Goal: Task Accomplishment & Management: Use online tool/utility

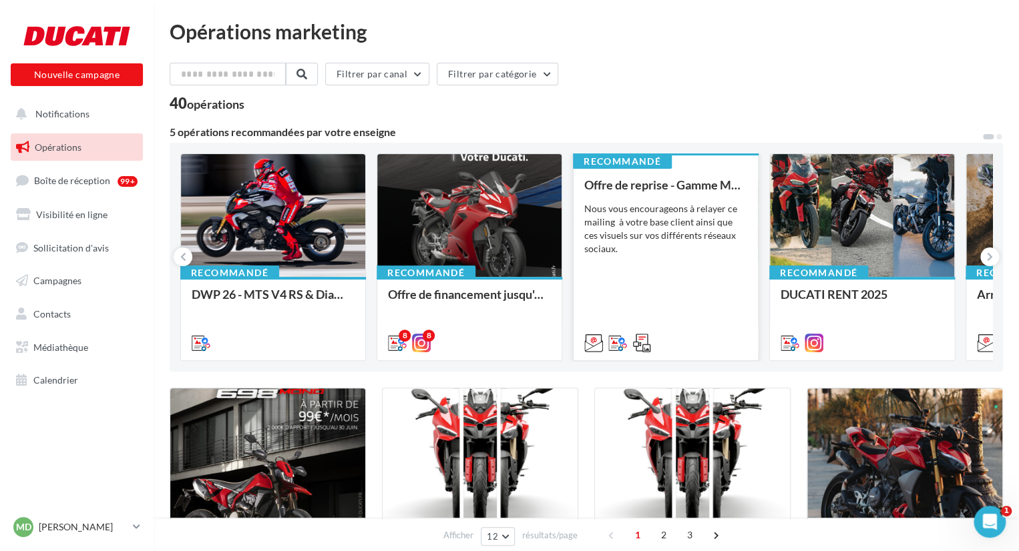
click at [684, 228] on div "Nous vous encourageons à relayer ce mailing à votre base client ainsi que ces v…" at bounding box center [665, 228] width 163 height 53
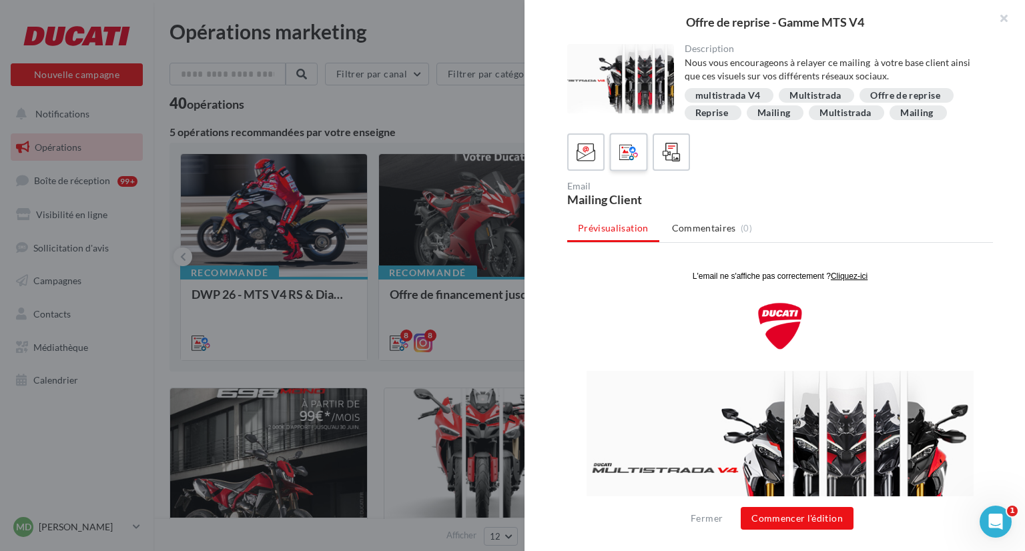
click at [622, 151] on icon at bounding box center [629, 152] width 19 height 19
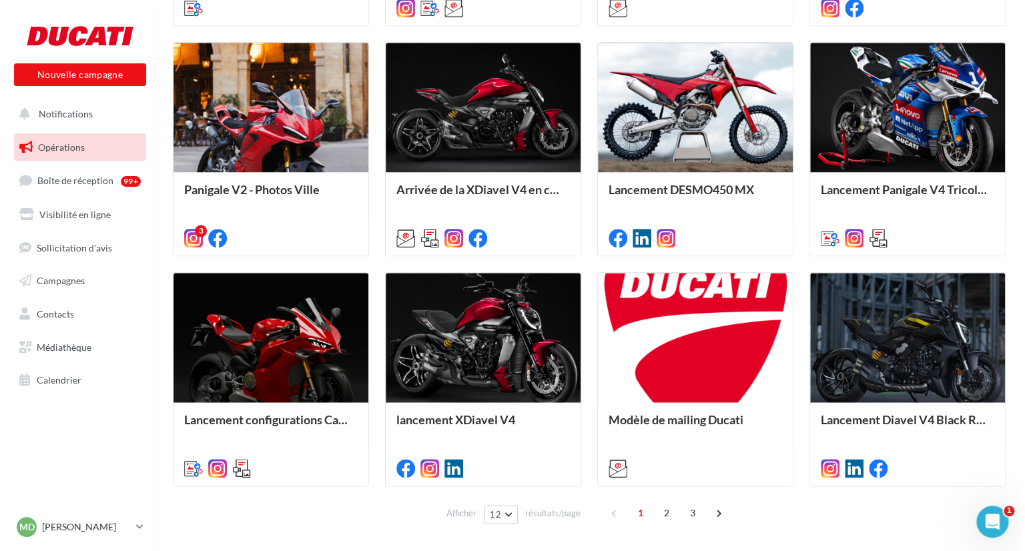
scroll to position [579, 0]
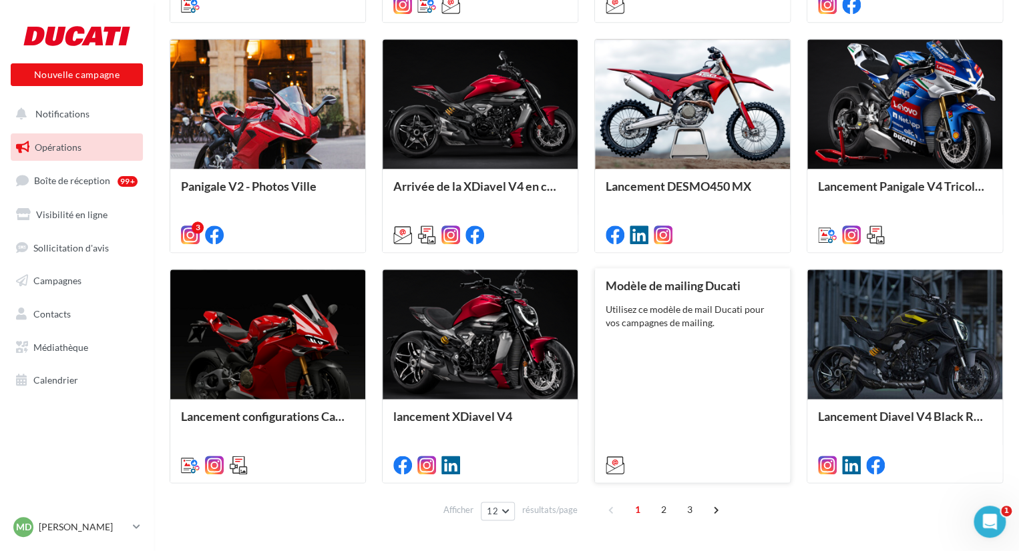
click at [718, 401] on div "Modèle de mailing Ducati Utilisez ce modèle de mail Ducati pour vos campagnes d…" at bounding box center [693, 375] width 174 height 192
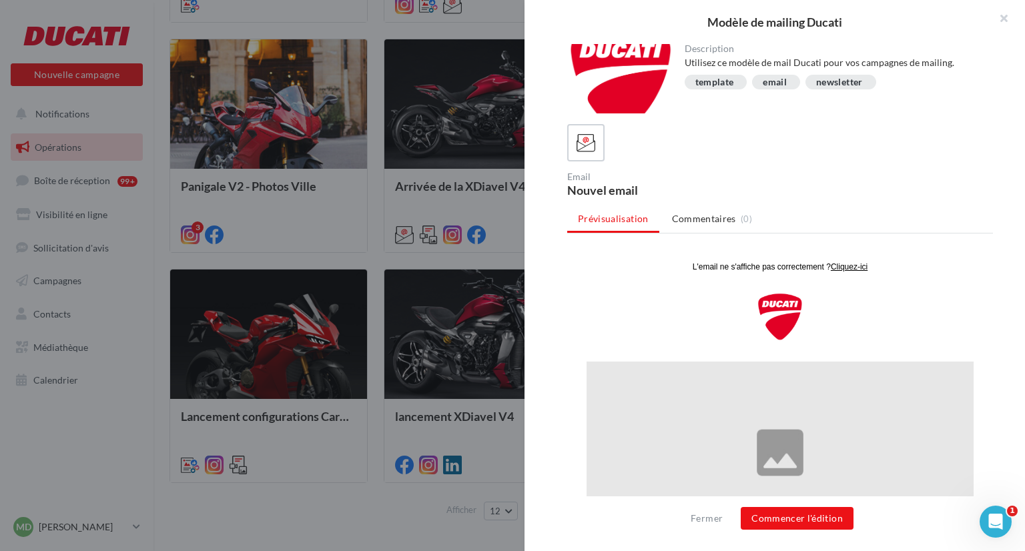
scroll to position [0, 0]
click at [793, 512] on button "Commencer l'édition" at bounding box center [797, 518] width 113 height 23
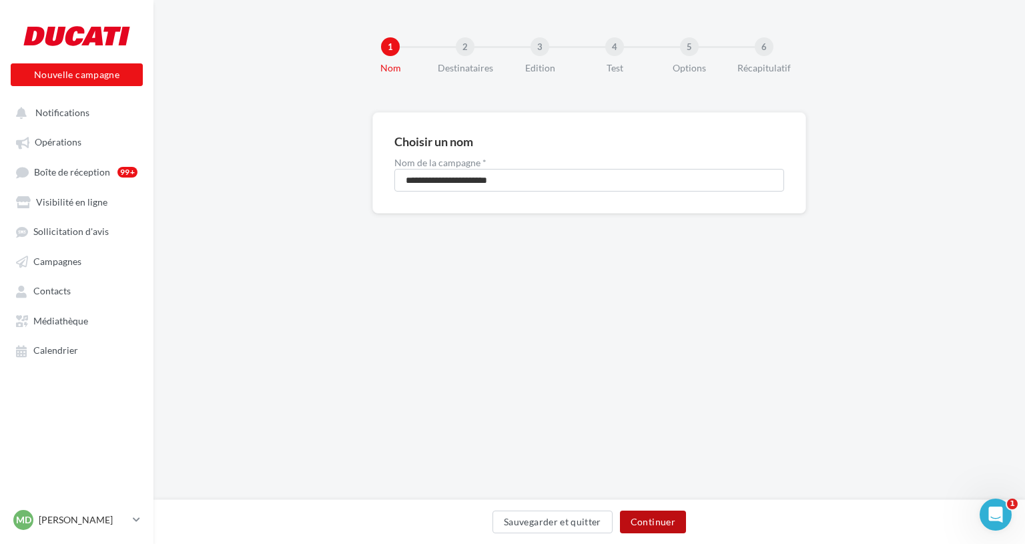
click at [660, 524] on button "Continuer" at bounding box center [653, 522] width 66 height 23
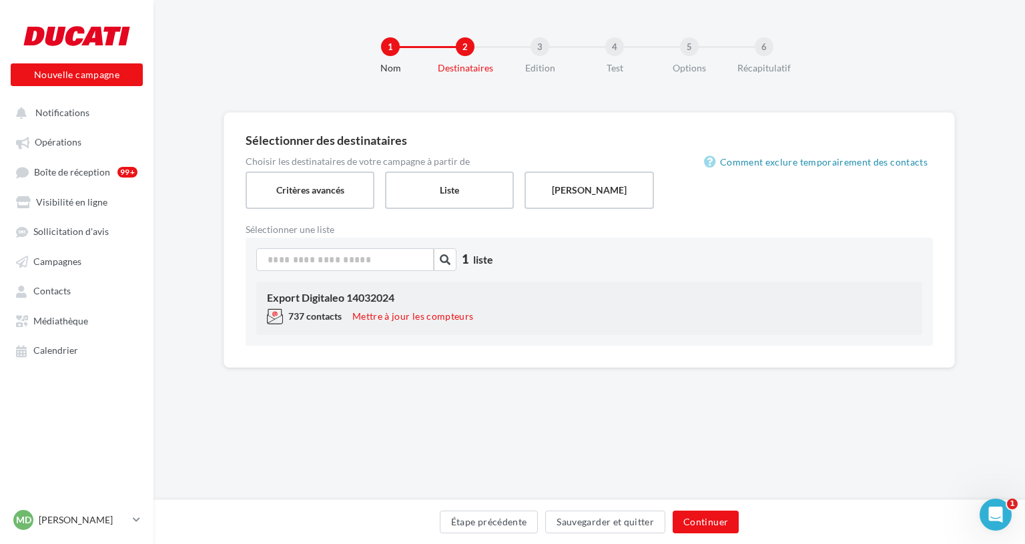
click at [381, 304] on div "Export Digitaleo 14032024 737 contacts Mettre à jour les compteurs" at bounding box center [589, 308] width 666 height 53
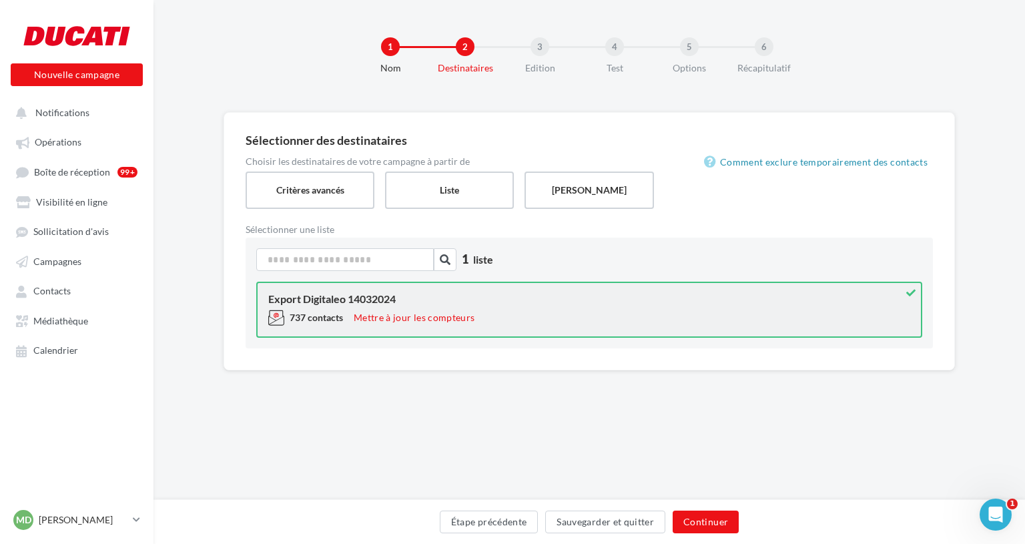
click at [381, 304] on div "Export Digitaleo 14032024" at bounding box center [589, 299] width 642 height 11
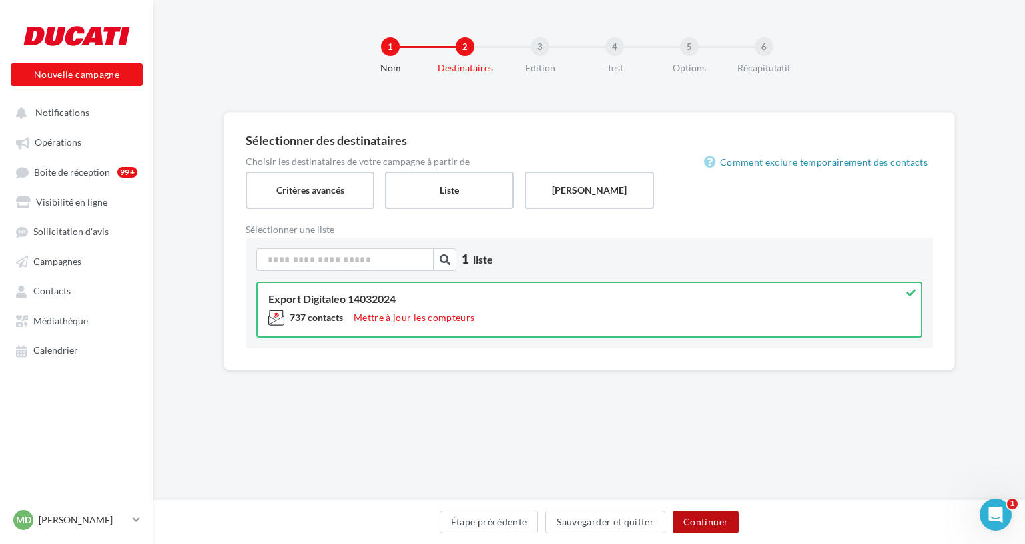
click at [710, 519] on button "Continuer" at bounding box center [706, 522] width 66 height 23
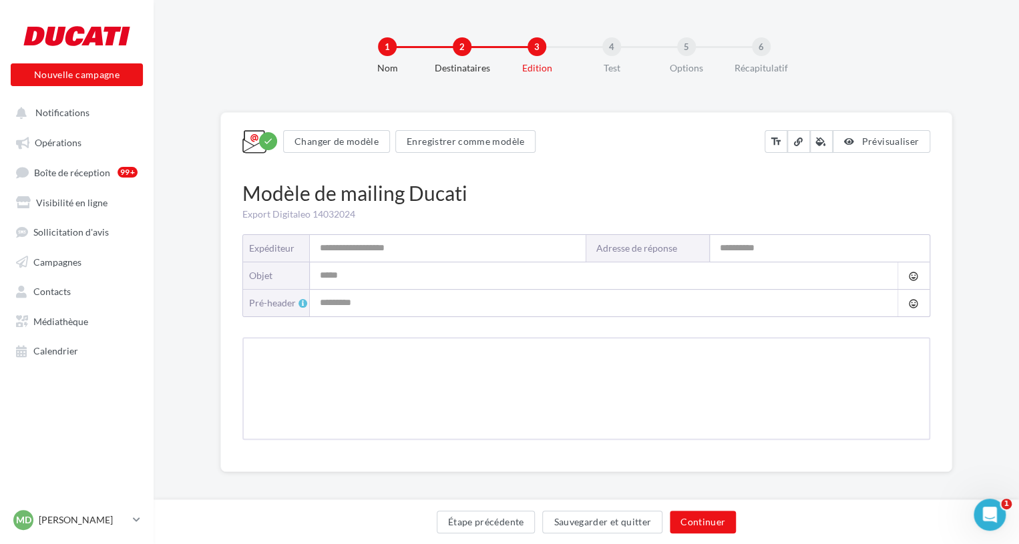
type input "**********"
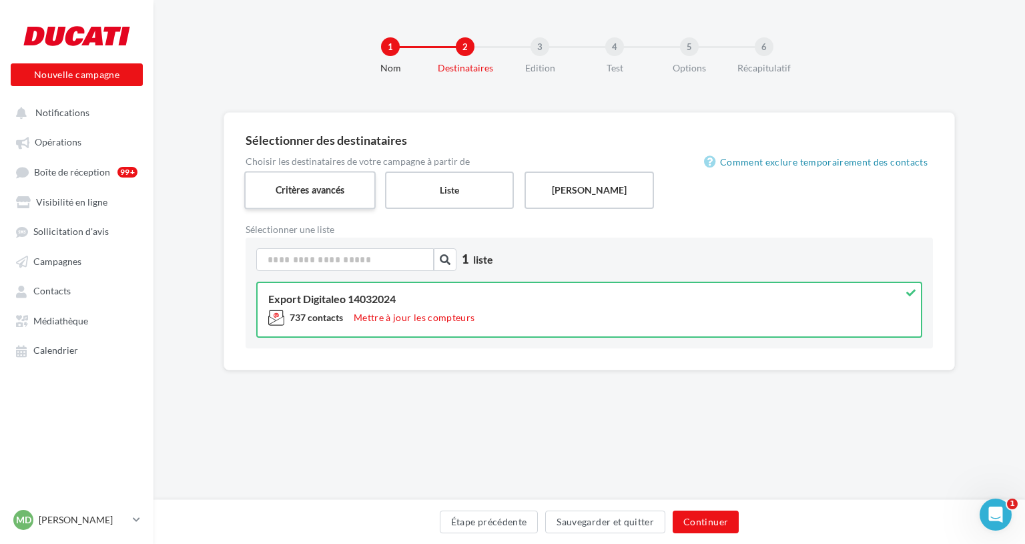
click at [350, 202] on label "Critères avancés" at bounding box center [310, 190] width 132 height 38
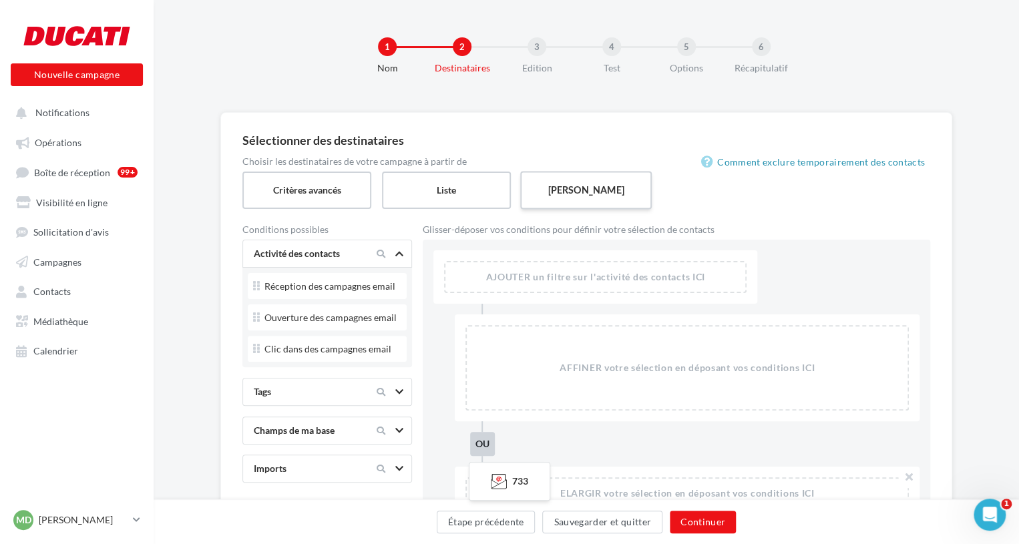
click at [559, 194] on label "[PERSON_NAME]" at bounding box center [586, 190] width 132 height 38
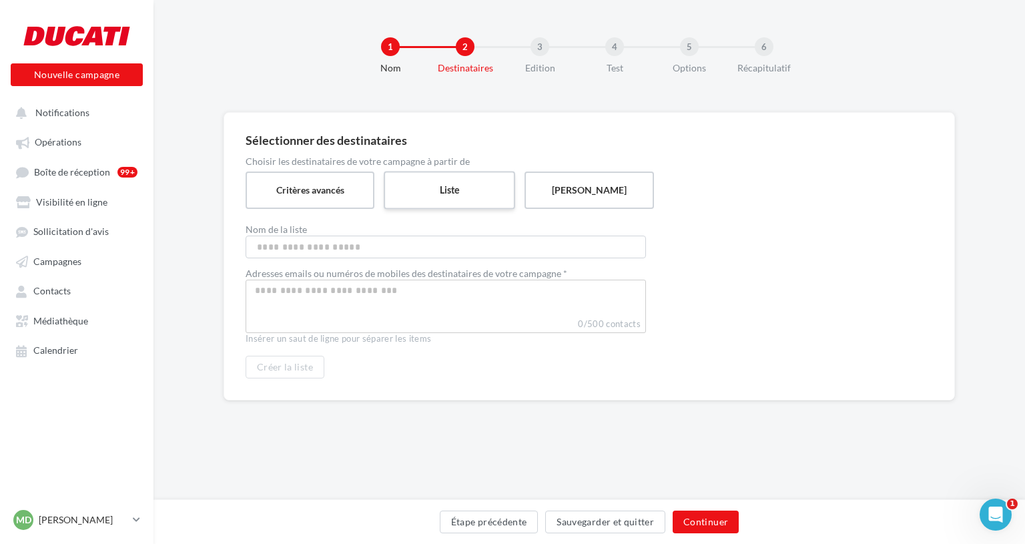
click at [469, 189] on label "Liste" at bounding box center [450, 190] width 132 height 38
